Goal: Transaction & Acquisition: Purchase product/service

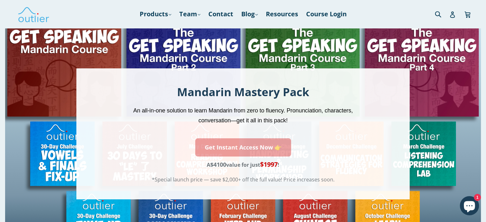
click at [237, 147] on link "Get Instant Access Now 👉" at bounding box center [243, 147] width 96 height 18
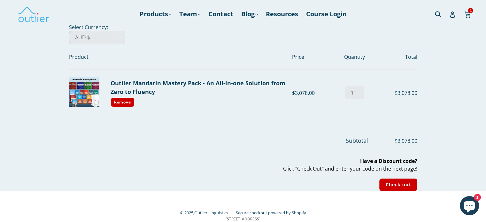
click at [78, 38] on select "AED د.إ AFN ؋ ALL L AMD դր. ANG ƒ AUD $ AWG ƒ AZN ₼ BAM КМ BBD $ BDT ৳ BGN лв. …" at bounding box center [97, 37] width 56 height 13
select select "USD"
click at [69, 31] on select "AED د.إ AFN ؋ ALL L AMD դր. ANG ƒ AUD $ AWG ƒ AZN ₼ BAM КМ BBD $ BDT ৳ BGN лв. …" at bounding box center [97, 37] width 56 height 13
click at [144, 84] on link "Outlier Mandarin Mastery Pack - An All-in-one Solution from Zero to Fluency" at bounding box center [198, 87] width 175 height 16
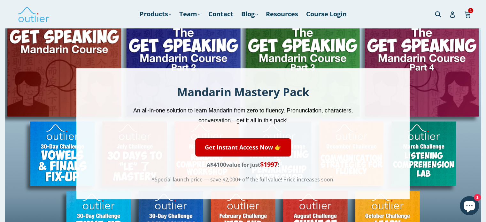
drag, startPoint x: 314, startPoint y: 51, endPoint x: 309, endPoint y: 37, distance: 14.8
click at [309, 37] on div "Mandarin Mastery Pack An all-in-one solution to learn Mandarin from zero to flu…" at bounding box center [243, 133] width 476 height 211
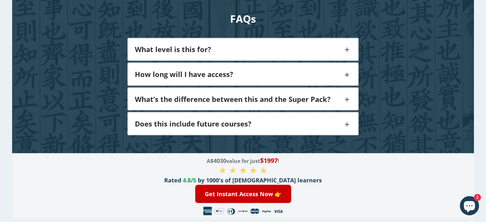
scroll to position [1151, 0]
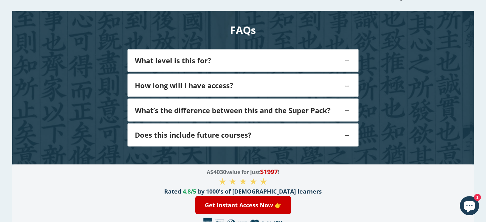
click at [178, 49] on div "What level is this for?" at bounding box center [243, 60] width 230 height 22
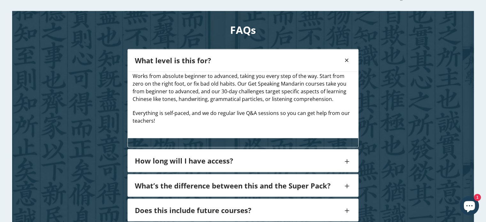
click at [158, 156] on h4 "How long will I have access?" at bounding box center [239, 160] width 208 height 8
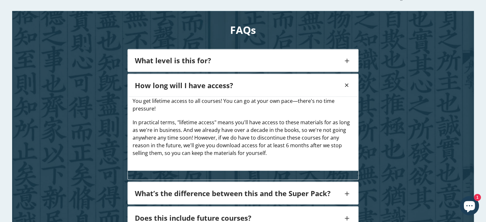
click at [167, 189] on h4 "What’s the difference between this and the Super Pack?" at bounding box center [239, 193] width 208 height 8
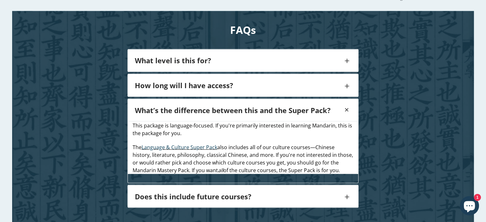
click at [154, 192] on h4 "Does this include future courses?" at bounding box center [239, 196] width 208 height 8
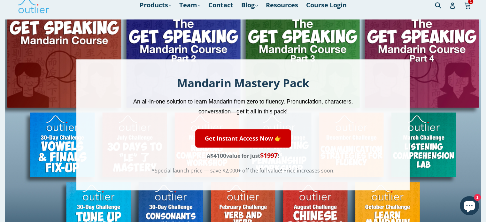
scroll to position [0, 0]
